Goal: Task Accomplishment & Management: Use online tool/utility

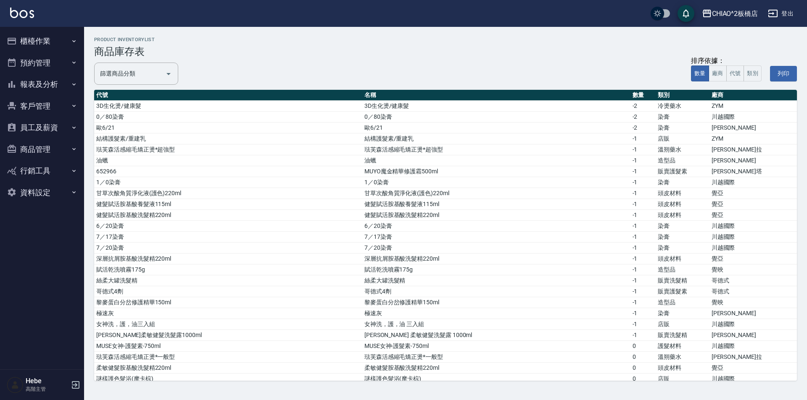
click at [32, 43] on button "櫃檯作業" at bounding box center [41, 41] width 77 height 22
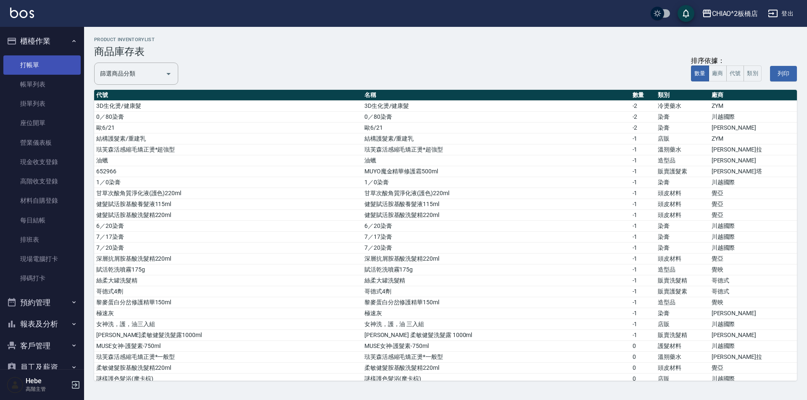
click at [43, 58] on link "打帳單" at bounding box center [41, 64] width 77 height 19
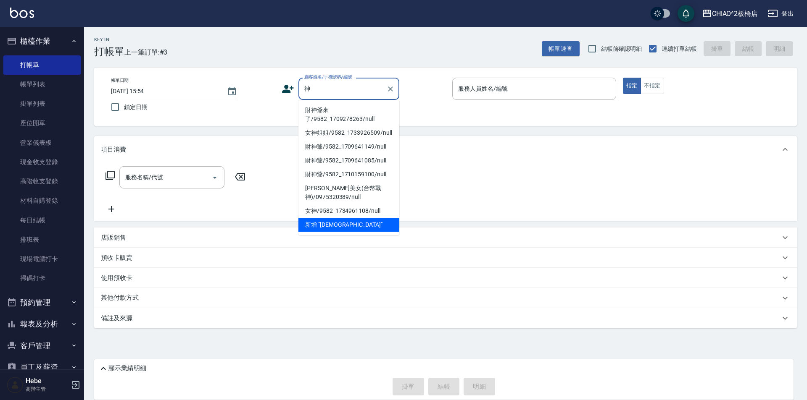
click at [327, 113] on li "財神爺來了/9582_1709278263/null" at bounding box center [348, 114] width 101 height 23
type input "財神爺來了/9582_1709278263/null"
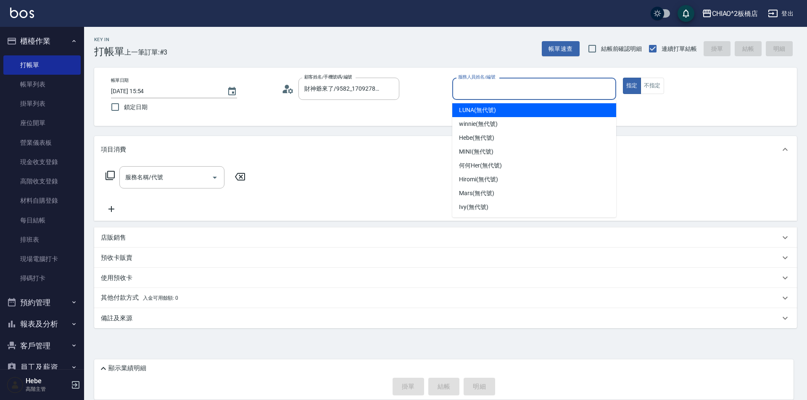
click at [462, 92] on input "服務人員姓名/編號" at bounding box center [534, 89] width 156 height 15
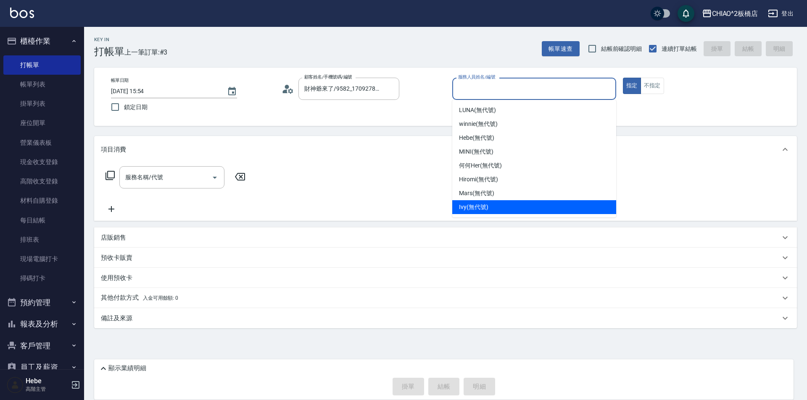
click at [488, 205] on div "Ivy (無代號)" at bounding box center [534, 207] width 164 height 14
type input "Ivy(無代號)"
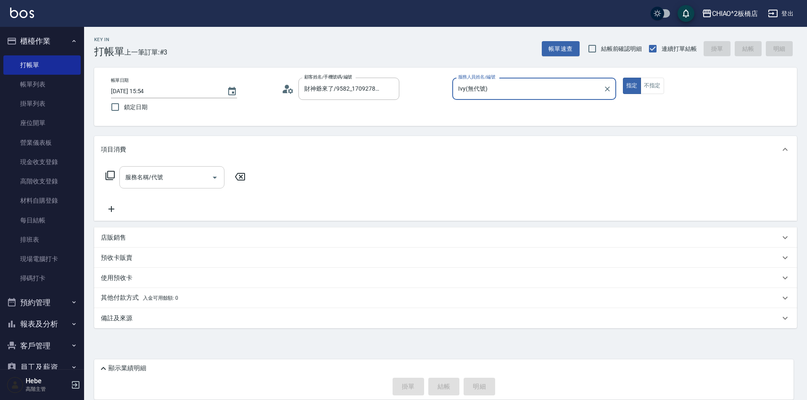
click at [190, 174] on input "服務名稱/代號" at bounding box center [165, 177] width 85 height 15
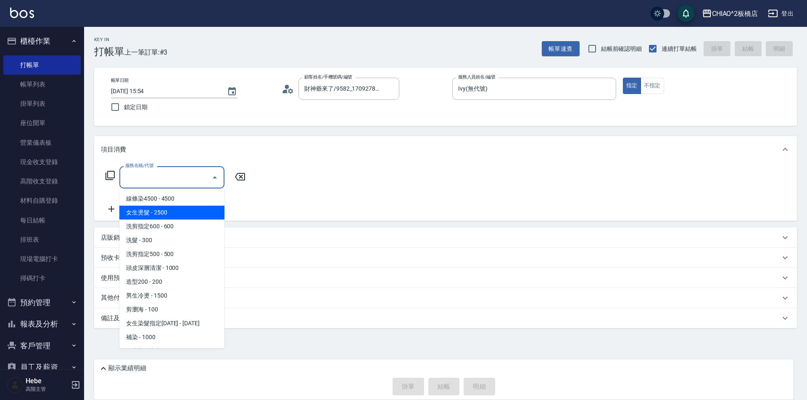
click at [179, 216] on span "女生燙髮 - 2500" at bounding box center [171, 213] width 105 height 14
type input "女生燙髮(96677)"
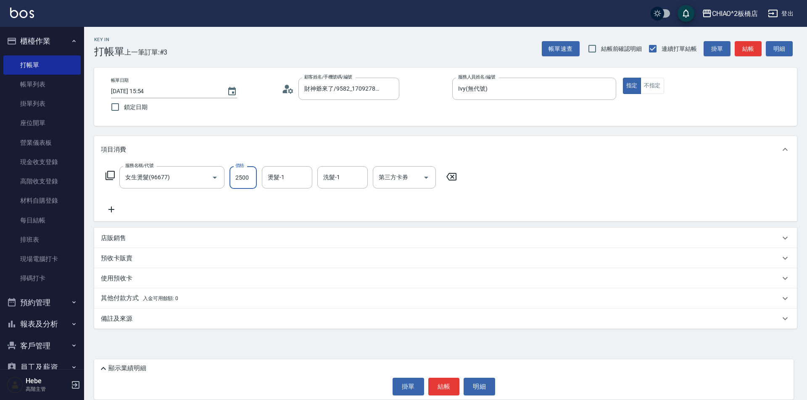
click at [246, 178] on input "2500" at bounding box center [242, 177] width 27 height 23
type input "2980"
click at [449, 388] on button "結帳" at bounding box center [444, 387] width 32 height 18
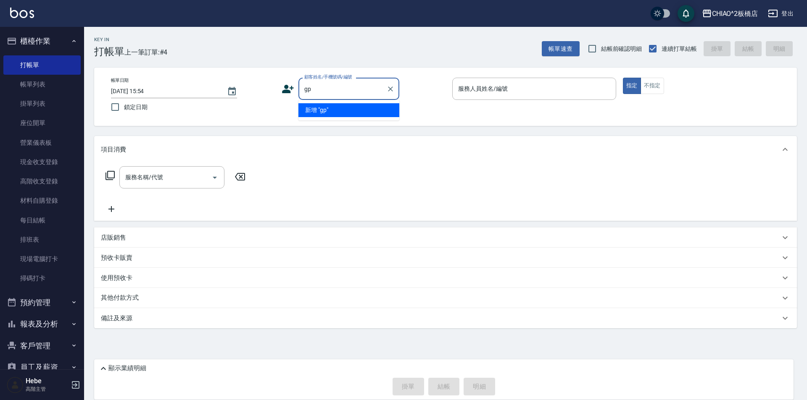
type input "g"
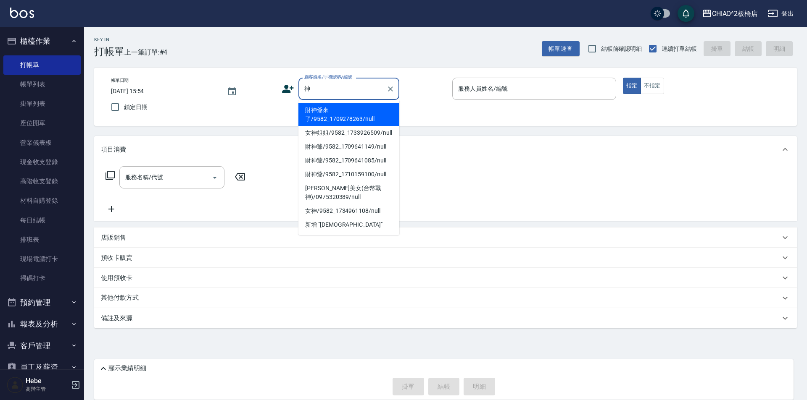
click at [355, 114] on li "財神爺來了/9582_1709278263/null" at bounding box center [348, 114] width 101 height 23
type input "財神爺來了/9582_1709278263/null"
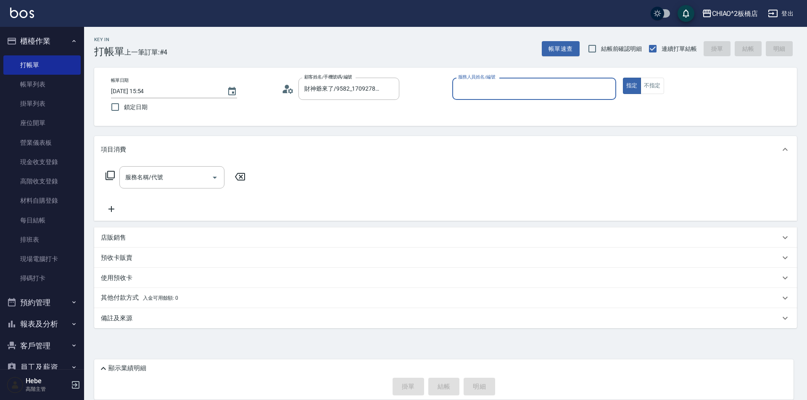
click at [514, 95] on input "服務人員姓名/編號" at bounding box center [534, 89] width 156 height 15
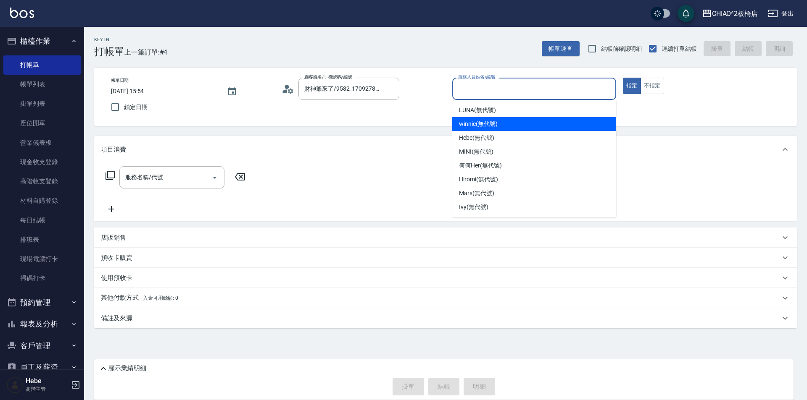
click at [513, 126] on div "winnie (無代號)" at bounding box center [534, 124] width 164 height 14
type input "winnie(無代號)"
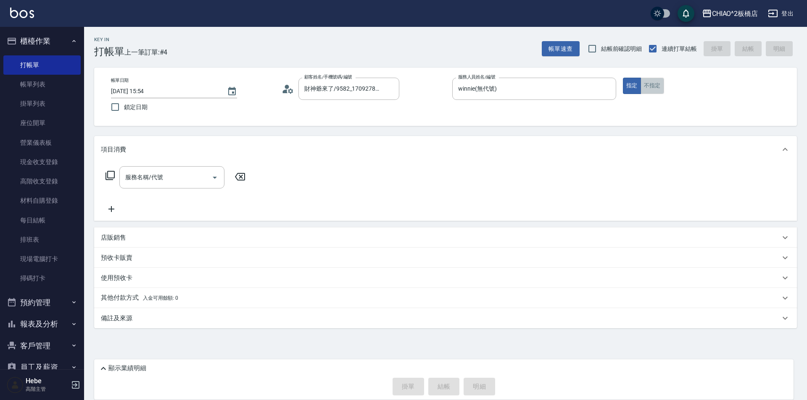
click at [658, 90] on button "不指定" at bounding box center [652, 86] width 24 height 16
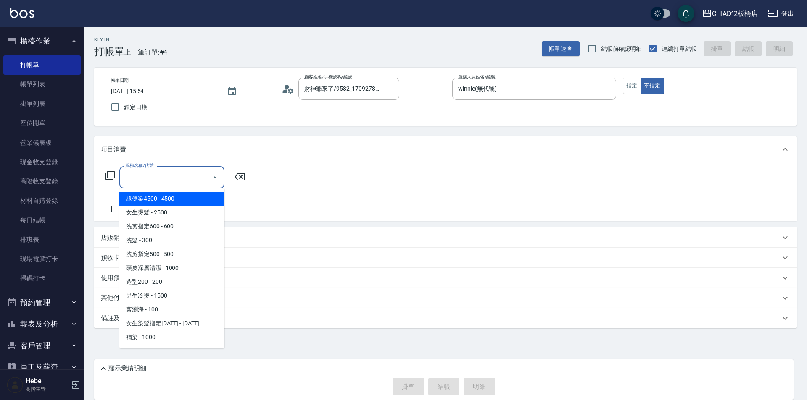
click at [200, 183] on input "服務名稱/代號" at bounding box center [165, 177] width 85 height 15
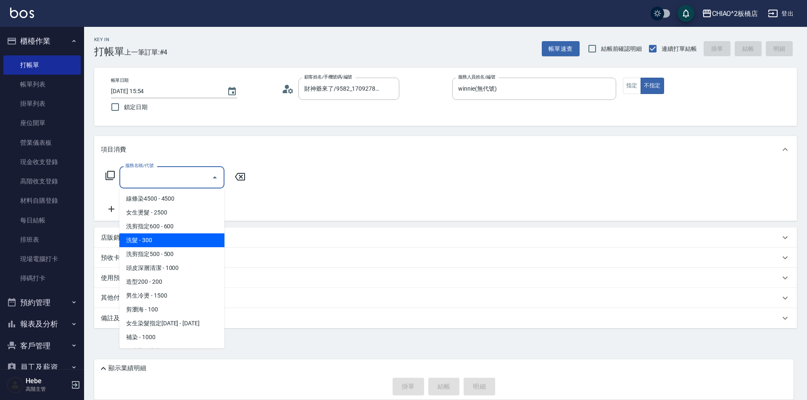
click at [193, 240] on span "洗髮 - 300" at bounding box center [171, 241] width 105 height 14
type input "洗髮(96679)"
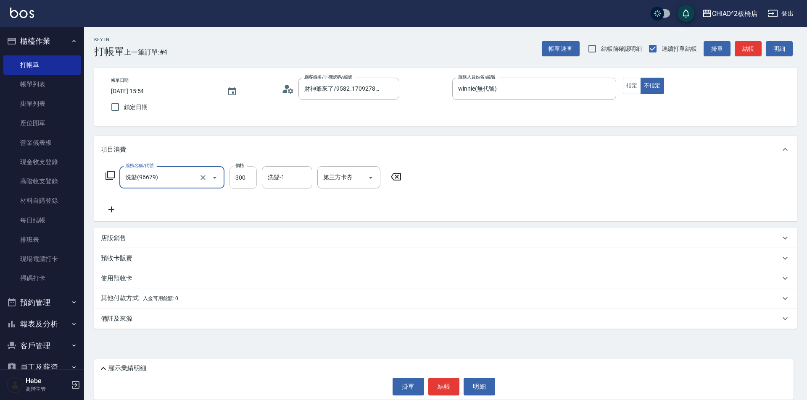
click at [245, 180] on input "300" at bounding box center [242, 177] width 27 height 23
type input "500"
click at [115, 207] on icon at bounding box center [111, 210] width 21 height 10
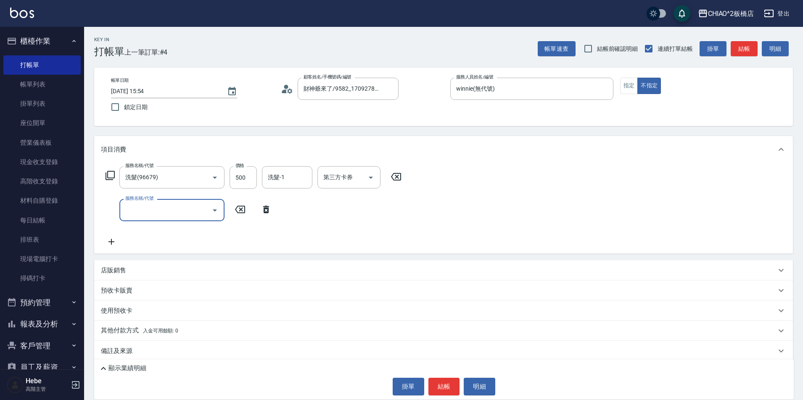
click at [143, 212] on input "服務名稱/代號" at bounding box center [165, 210] width 85 height 15
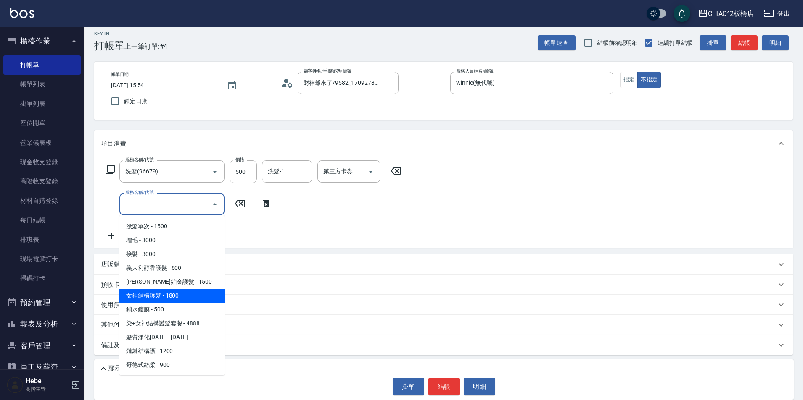
scroll to position [7, 0]
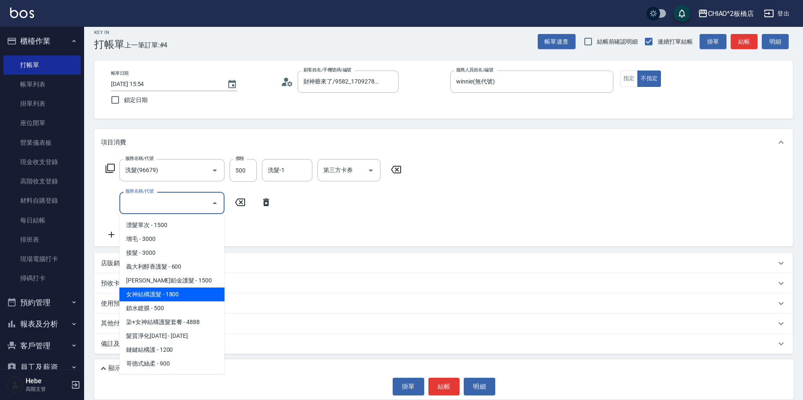
click at [176, 292] on span "女神結構護髮 - 1800" at bounding box center [171, 295] width 105 height 14
type input "女神結構護髮(126205)"
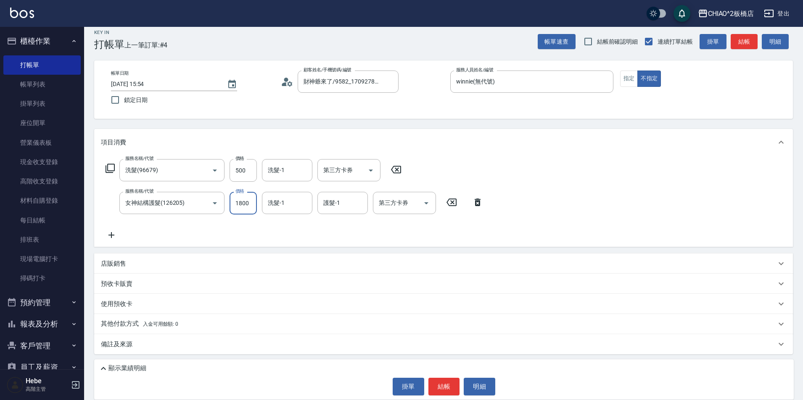
click at [249, 207] on input "1800" at bounding box center [242, 203] width 27 height 23
type input "3500"
click at [348, 209] on input "護髮-1" at bounding box center [342, 203] width 43 height 15
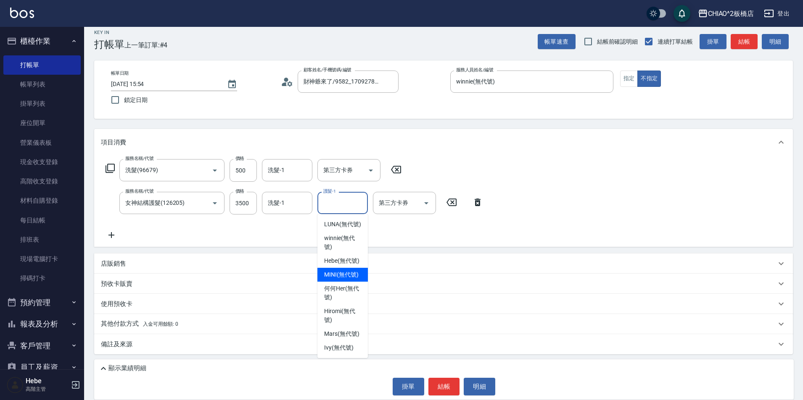
click at [349, 276] on span "MINI (無代號)" at bounding box center [341, 275] width 34 height 9
type input "MINI(無代號)"
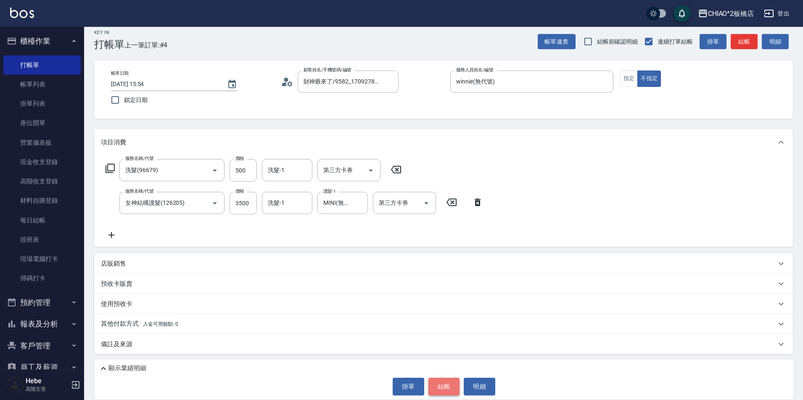
click at [437, 384] on button "結帳" at bounding box center [444, 387] width 32 height 18
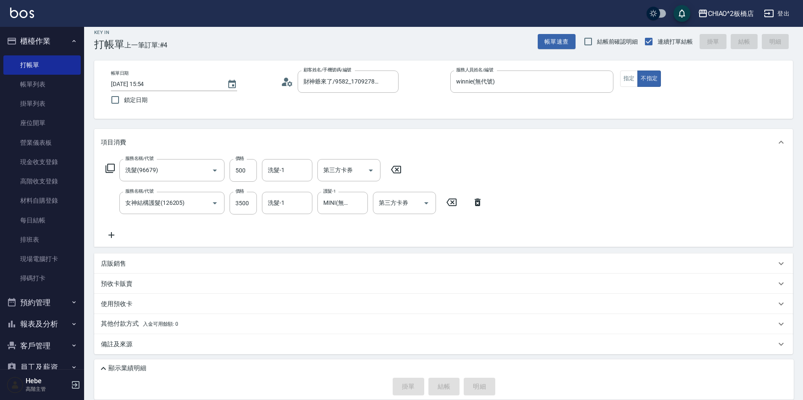
type input "[DATE] 15:55"
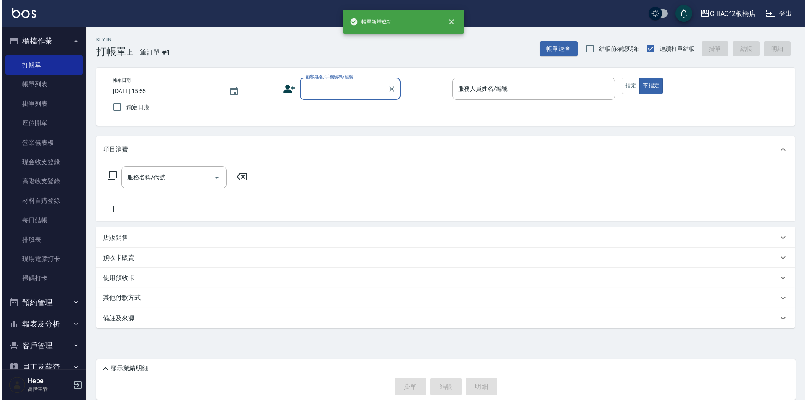
scroll to position [0, 0]
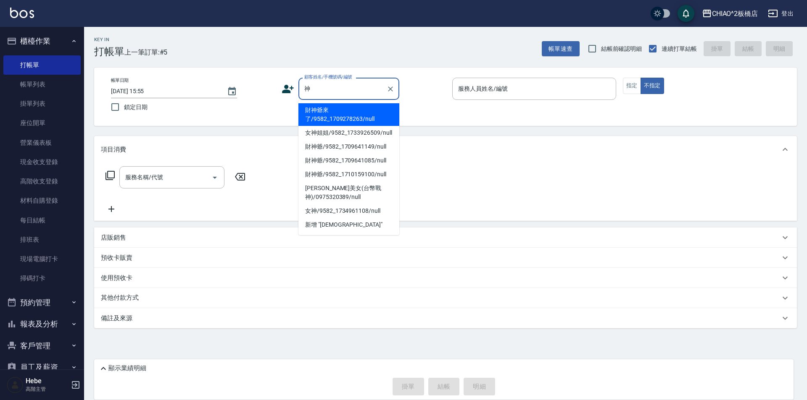
click at [324, 110] on li "財神爺來了/9582_1709278263/null" at bounding box center [348, 114] width 101 height 23
type input "財神爺來了/9582_1709278263/null"
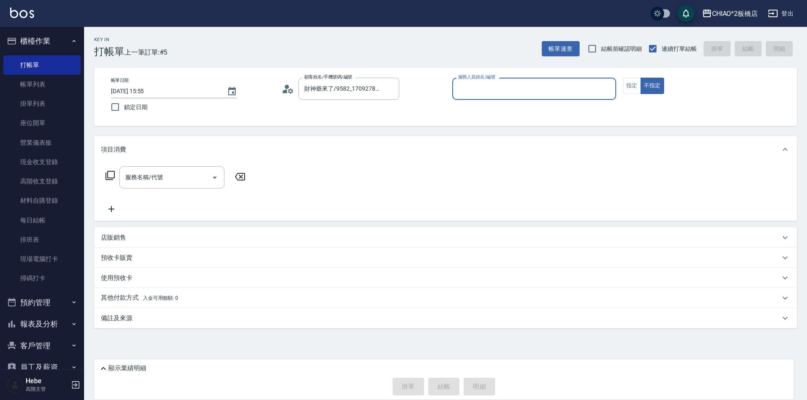
click at [471, 87] on input "服務人員姓名/編號" at bounding box center [534, 89] width 156 height 15
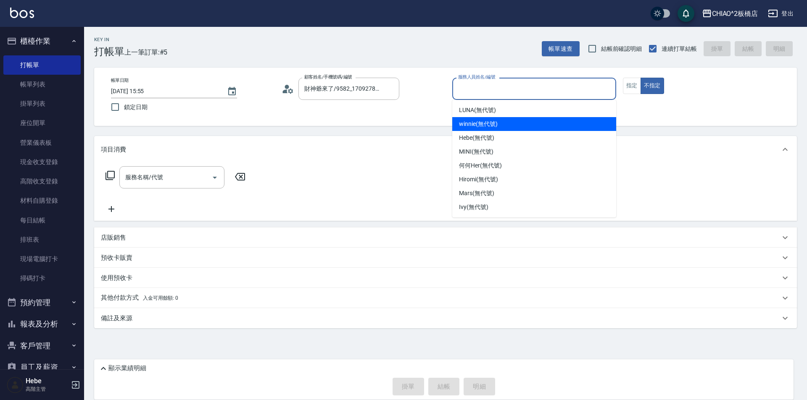
click at [478, 124] on span "winnie (無代號)" at bounding box center [478, 124] width 38 height 9
type input "winnie(無代號)"
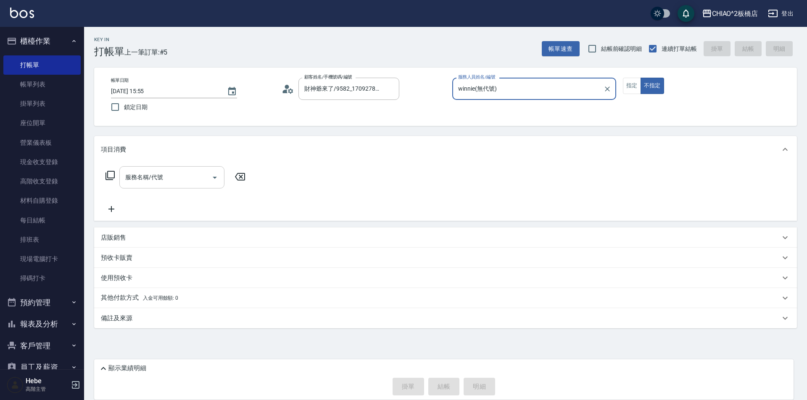
click at [154, 184] on input "服務名稱/代號" at bounding box center [165, 177] width 85 height 15
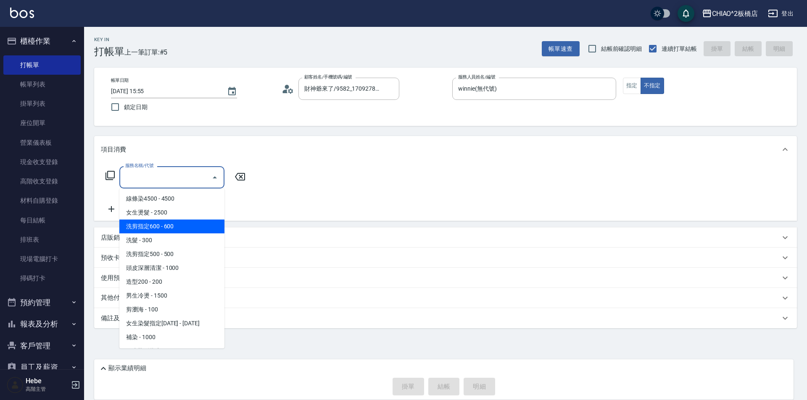
click at [166, 227] on span "洗剪指定600 - 600" at bounding box center [171, 227] width 105 height 14
type input "洗剪指定600(96678)"
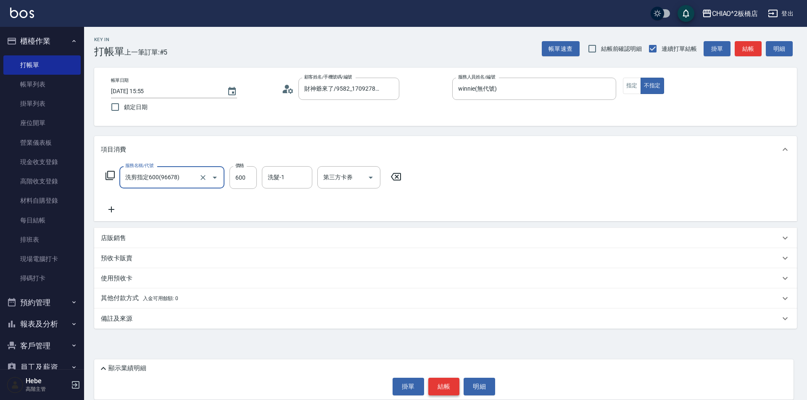
click at [438, 383] on button "結帳" at bounding box center [444, 387] width 32 height 18
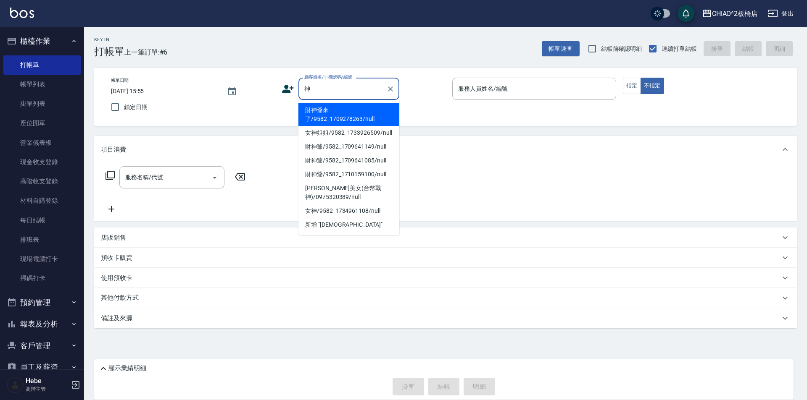
click at [361, 111] on li "財神爺來了/9582_1709278263/null" at bounding box center [348, 114] width 101 height 23
type input "財神爺來了/9582_1709278263/null"
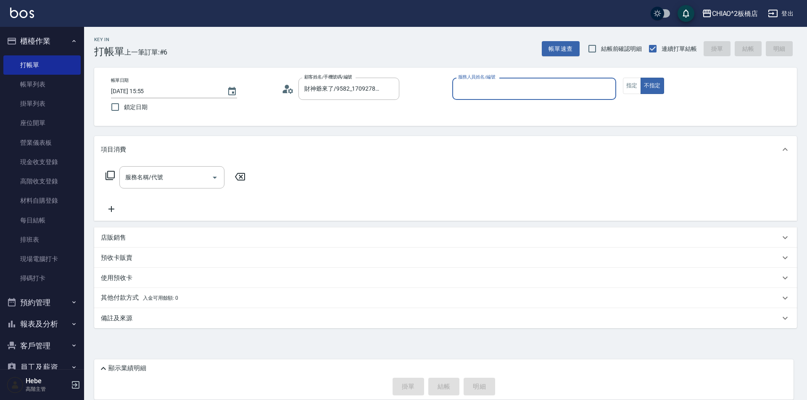
click at [476, 92] on input "服務人員姓名/編號" at bounding box center [534, 89] width 156 height 15
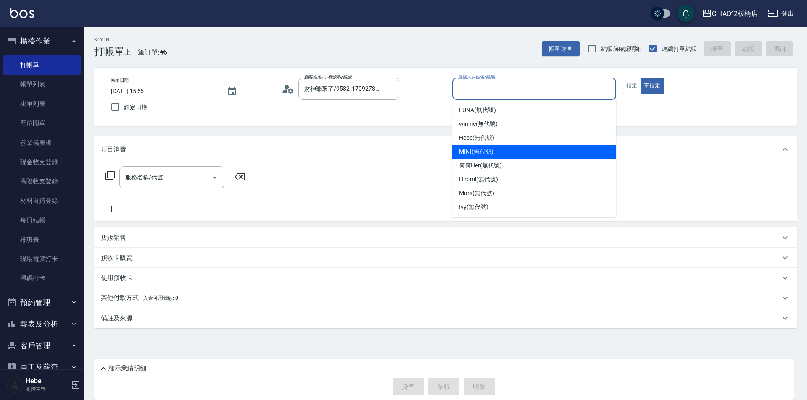
click at [487, 157] on div "MINI (無代號)" at bounding box center [534, 152] width 164 height 14
type input "MINI(無代號)"
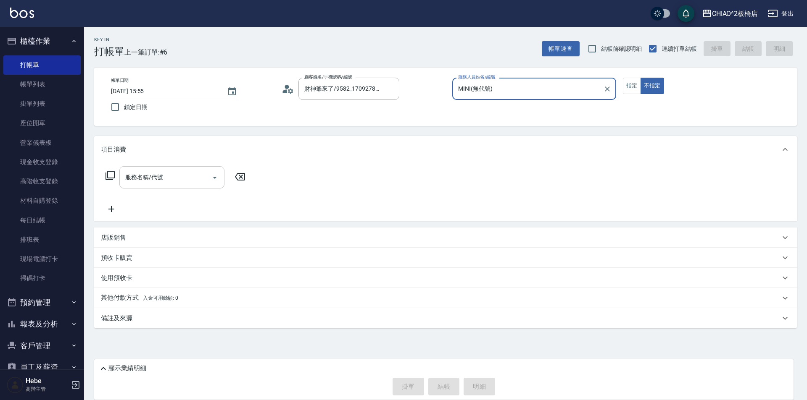
click at [199, 169] on div "服務名稱/代號" at bounding box center [171, 177] width 105 height 22
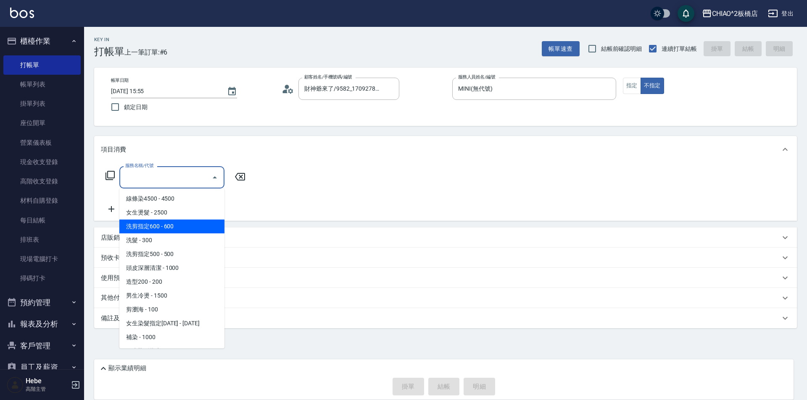
click at [181, 232] on span "洗剪指定600 - 600" at bounding box center [171, 227] width 105 height 14
type input "洗剪指定600(96678)"
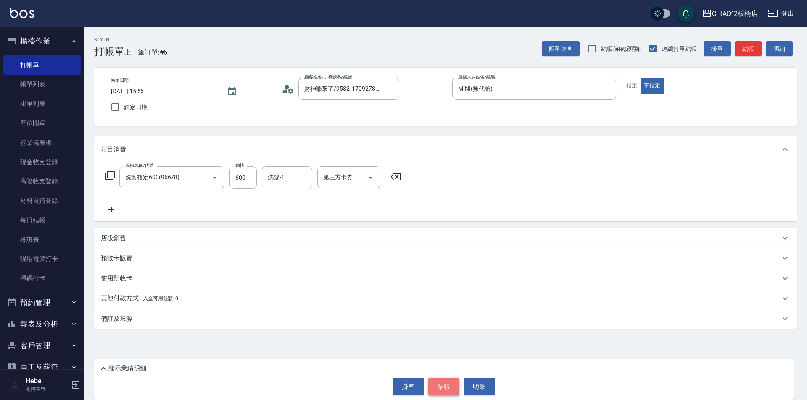
click at [447, 389] on button "結帳" at bounding box center [444, 387] width 32 height 18
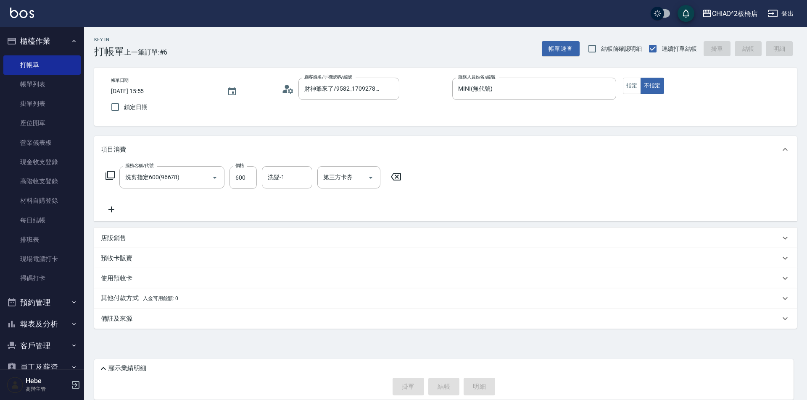
type input "[DATE] 15:56"
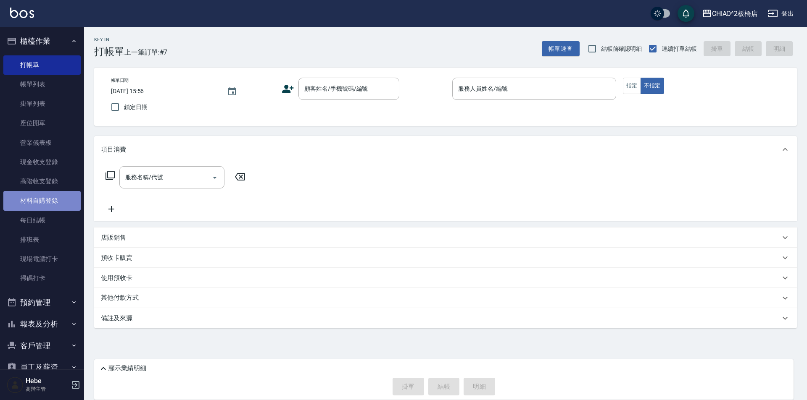
click at [47, 204] on link "材料自購登錄" at bounding box center [41, 200] width 77 height 19
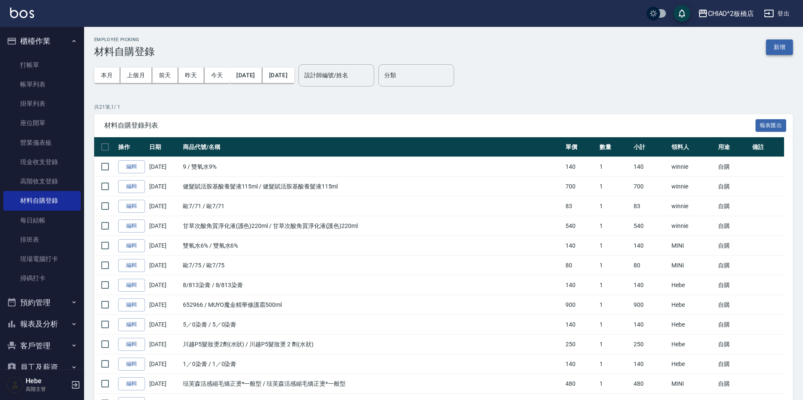
click at [779, 46] on button "新增" at bounding box center [779, 47] width 27 height 16
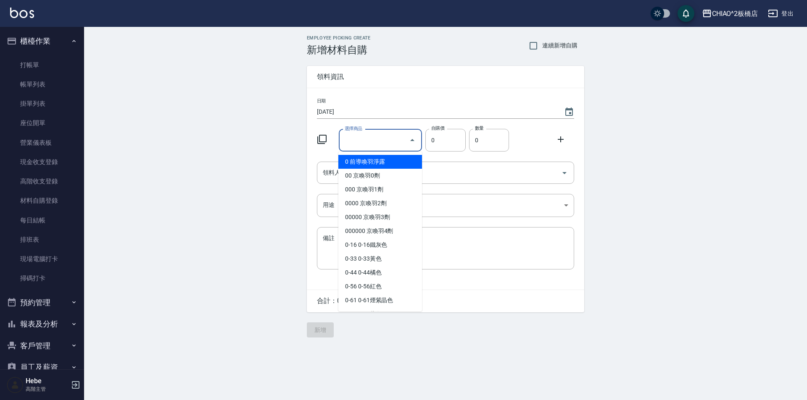
click at [385, 143] on input "選擇商品" at bounding box center [373, 140] width 63 height 15
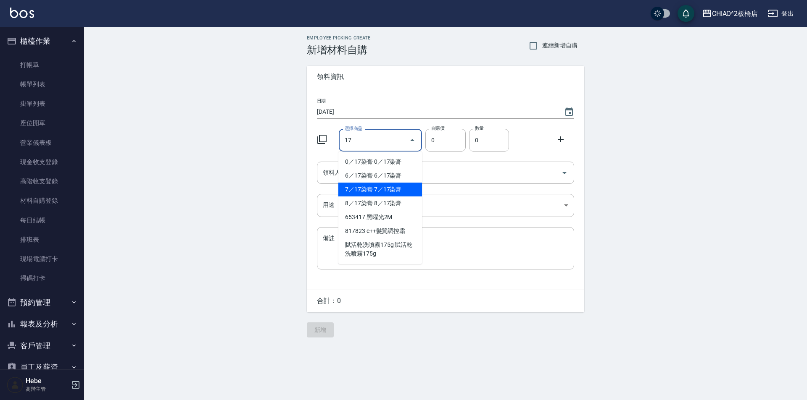
click at [403, 188] on li "7／17染膏 7／17染膏" at bounding box center [380, 190] width 84 height 14
type input "7／17染膏"
type input "140"
type input "1"
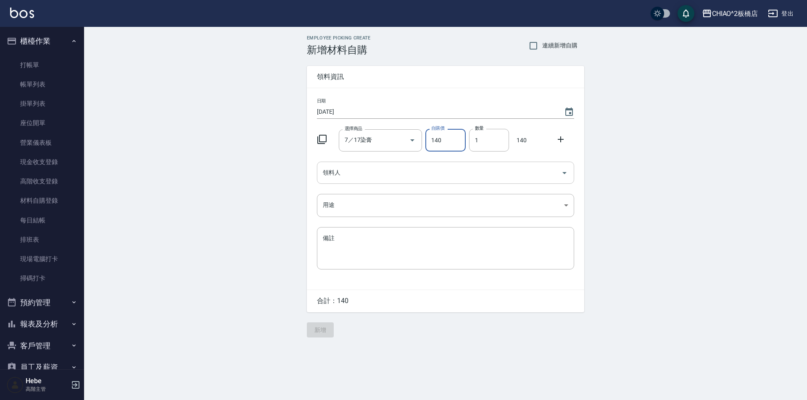
click at [419, 171] on input "領料人" at bounding box center [439, 173] width 237 height 15
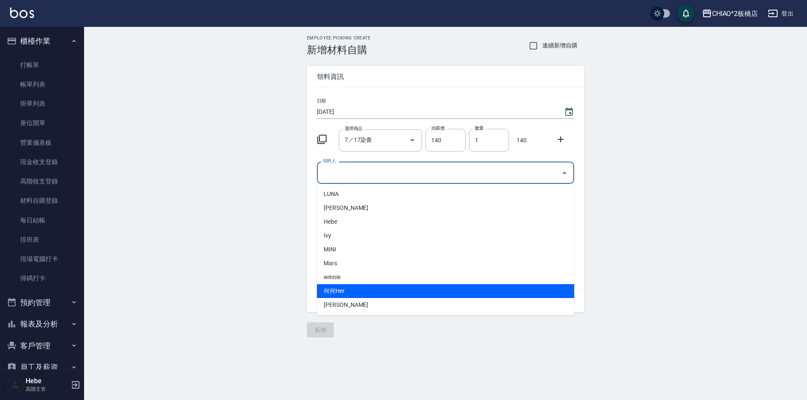
click at [371, 292] on li "何何Her" at bounding box center [445, 291] width 257 height 14
type input "何何Her"
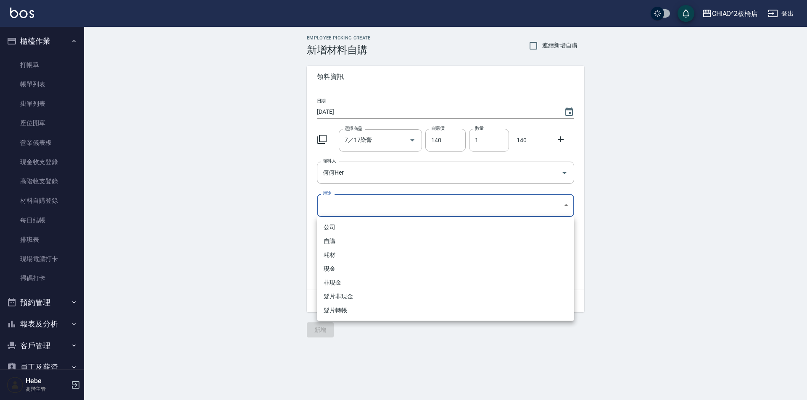
click at [371, 210] on body "CHIAO^2板橋店 登出 櫃檯作業 打帳單 帳單列表 掛單列表 座位開單 營業儀表板 現金收支登錄 高階收支登錄 材料自購登錄 每日結帳 排班表 現場電腦打…" at bounding box center [403, 200] width 807 height 400
click at [358, 238] on li "自購" at bounding box center [445, 241] width 257 height 14
type input "自購"
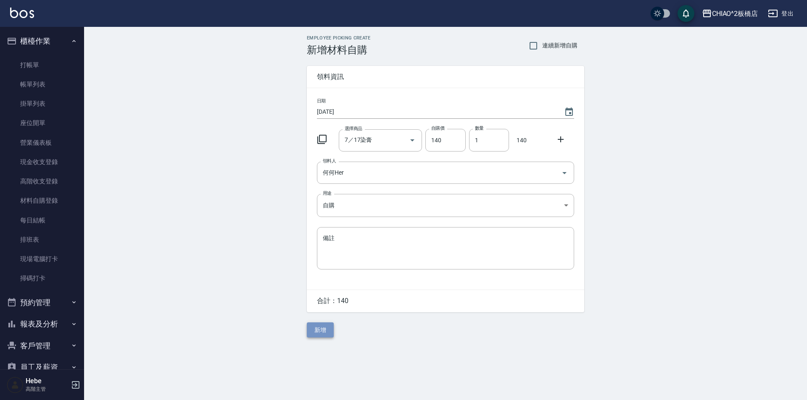
click at [314, 334] on button "新增" at bounding box center [320, 331] width 27 height 16
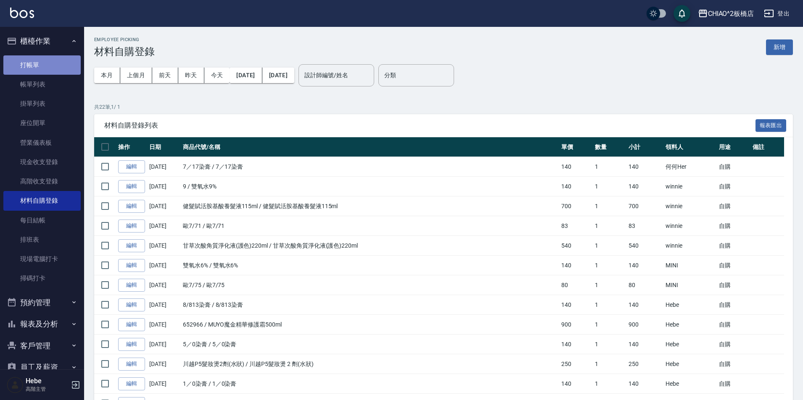
click at [46, 68] on link "打帳單" at bounding box center [41, 64] width 77 height 19
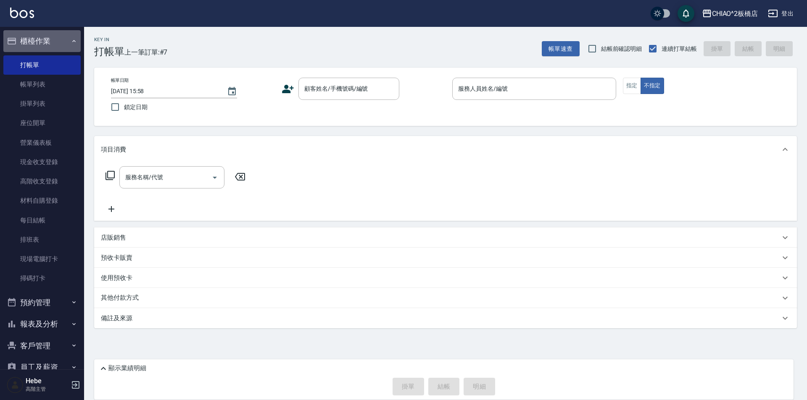
click at [71, 42] on icon "button" at bounding box center [74, 41] width 7 height 7
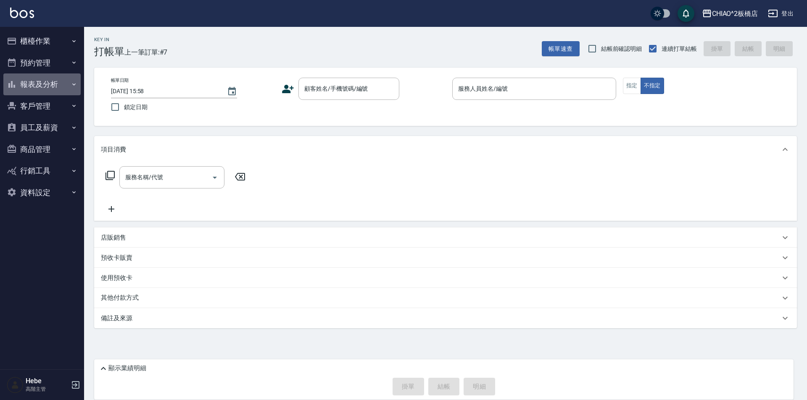
click at [56, 82] on button "報表及分析" at bounding box center [41, 85] width 77 height 22
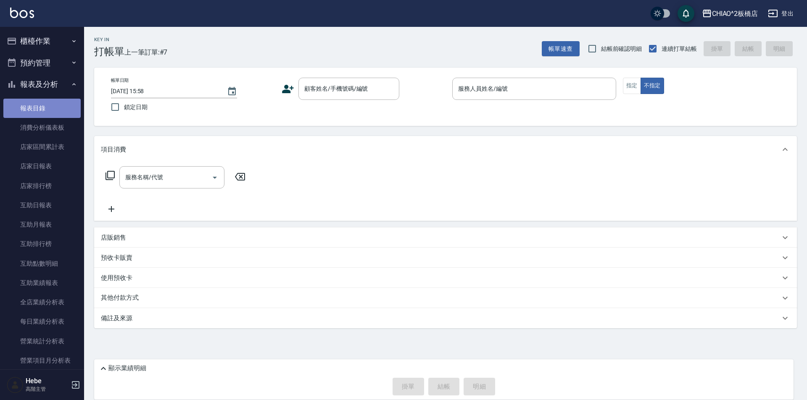
click at [45, 112] on link "報表目錄" at bounding box center [41, 108] width 77 height 19
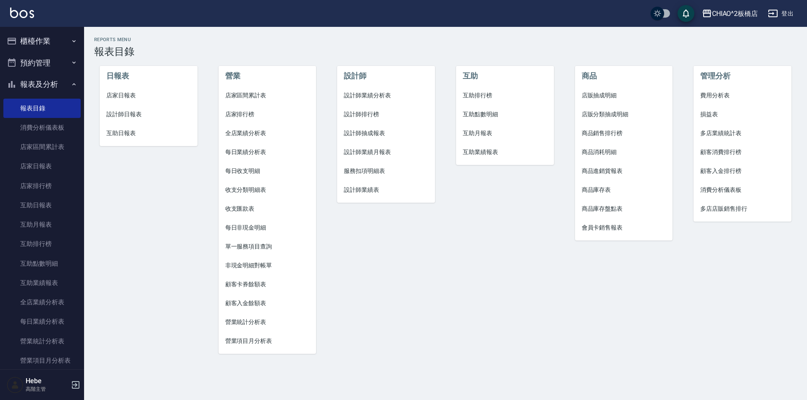
click at [123, 97] on span "店家日報表" at bounding box center [148, 95] width 84 height 9
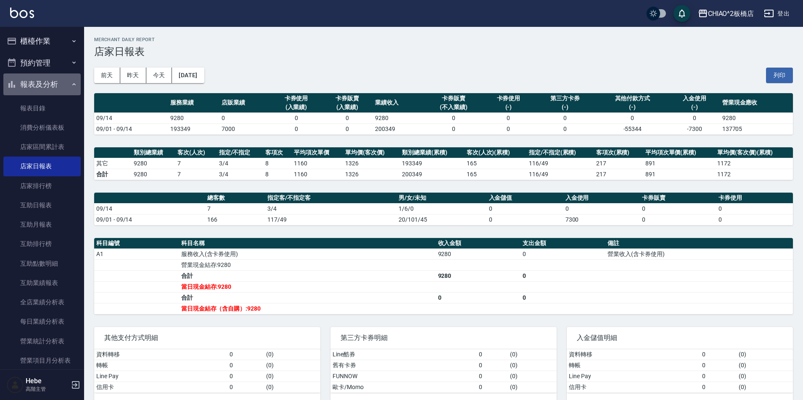
click at [71, 85] on icon "button" at bounding box center [74, 84] width 7 height 7
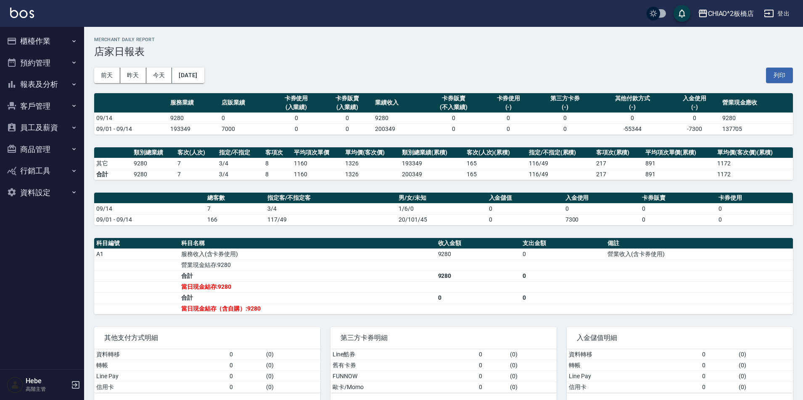
click at [67, 42] on button "櫃檯作業" at bounding box center [41, 41] width 77 height 22
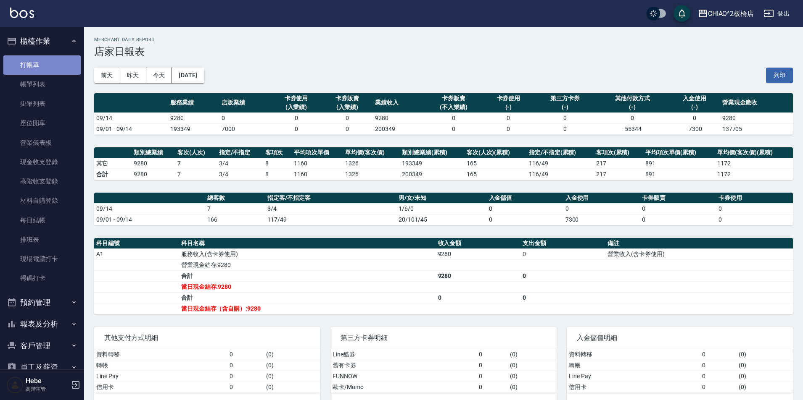
click at [48, 66] on link "打帳單" at bounding box center [41, 64] width 77 height 19
